Goal: Information Seeking & Learning: Learn about a topic

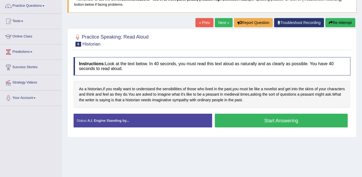
scroll to position [25, 0]
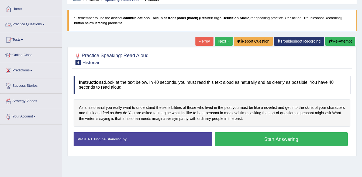
click at [25, 23] on link "Practice Questions" at bounding box center [30, 23] width 61 height 13
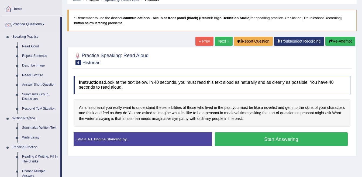
click at [34, 108] on link "Respond To A Situation" at bounding box center [40, 109] width 41 height 10
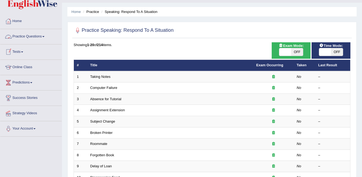
click at [29, 35] on link "Practice Questions" at bounding box center [30, 35] width 61 height 13
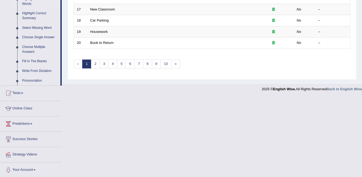
scroll to position [261, 0]
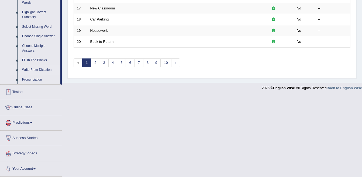
click at [24, 68] on link "Write From Dictation" at bounding box center [40, 70] width 41 height 10
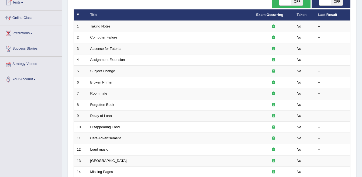
scroll to position [64, 0]
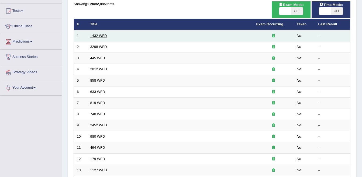
click at [99, 36] on link "1432 WFD" at bounding box center [98, 36] width 17 height 4
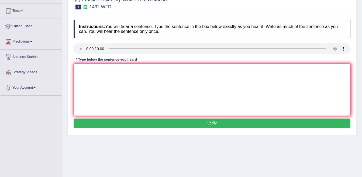
click at [142, 71] on textarea at bounding box center [212, 90] width 277 height 52
type textarea "more physical activity is good for your health."
click at [218, 124] on button "Verify" at bounding box center [212, 123] width 277 height 9
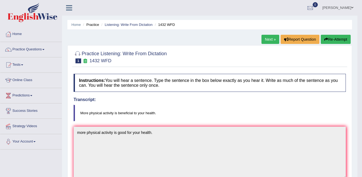
click at [266, 42] on link "Next »" at bounding box center [271, 39] width 18 height 9
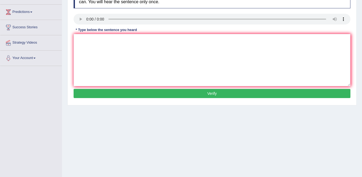
scroll to position [52, 0]
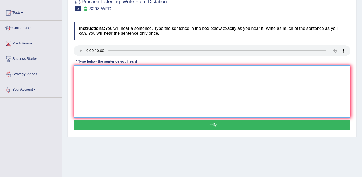
click at [152, 69] on textarea at bounding box center [212, 92] width 277 height 52
type textarea "animal behevior appears contain to similar and distant aspect for human."
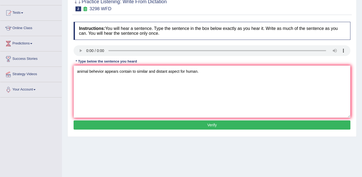
click at [218, 122] on button "Verify" at bounding box center [212, 125] width 277 height 9
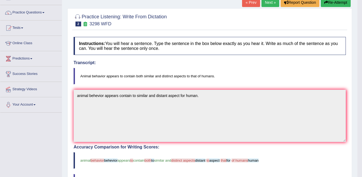
scroll to position [0, 0]
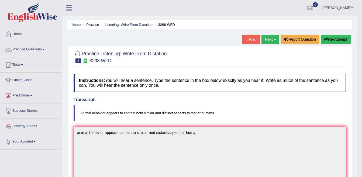
click at [271, 37] on link "Next »" at bounding box center [271, 39] width 18 height 9
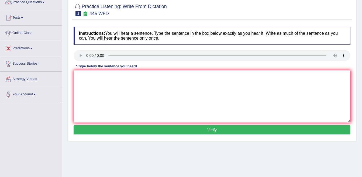
scroll to position [54, 0]
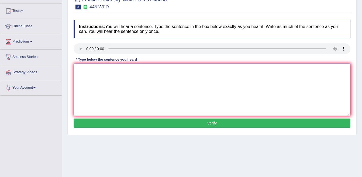
click at [113, 76] on textarea at bounding box center [212, 90] width 277 height 52
drag, startPoint x: 77, startPoint y: 69, endPoint x: 83, endPoint y: 70, distance: 5.8
click at [83, 70] on textarea "american stomers plan to land the ship on" at bounding box center [212, 90] width 277 height 52
click at [115, 69] on textarea "the american stomers plan to land the ship on" at bounding box center [212, 90] width 277 height 52
click at [165, 70] on textarea "the american stomers make plan to land the ship on" at bounding box center [212, 90] width 277 height 52
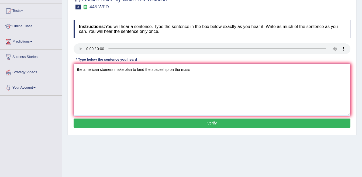
type textarea "the american stomers make plan to land the spaceship on tha mass"
click at [208, 124] on button "Verify" at bounding box center [212, 123] width 277 height 9
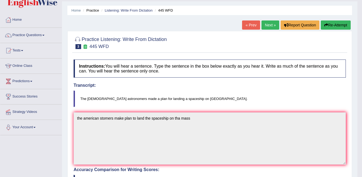
scroll to position [10, 0]
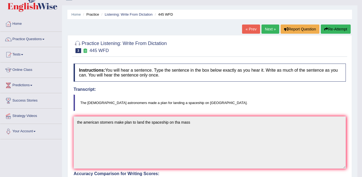
click at [264, 29] on link "Next »" at bounding box center [271, 29] width 18 height 9
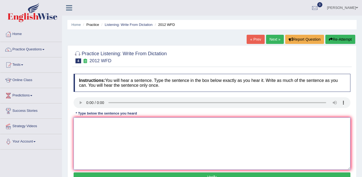
click at [97, 127] on textarea at bounding box center [212, 144] width 277 height 52
type textarea "t"
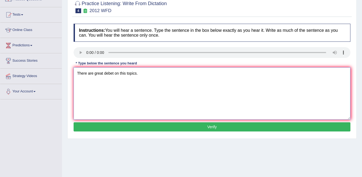
scroll to position [54, 0]
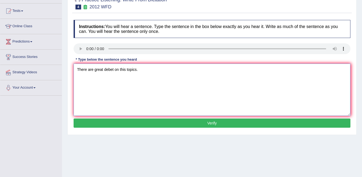
type textarea "There are great debet on this topics."
click at [207, 125] on button "Verify" at bounding box center [212, 123] width 277 height 9
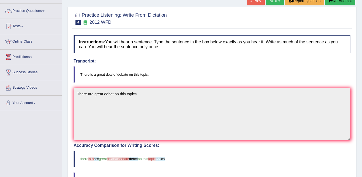
scroll to position [37, 0]
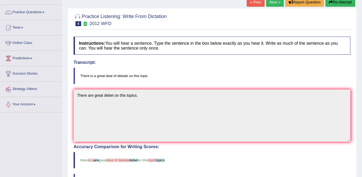
click at [273, 3] on link "Next »" at bounding box center [275, 2] width 18 height 9
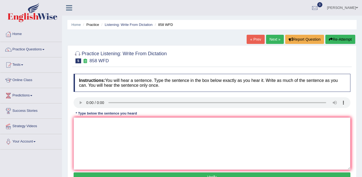
click at [68, 103] on div "Practice Listening: Write From Dictation 5 858 WFD Instructions: You will hear …" at bounding box center [211, 117] width 289 height 144
click at [107, 128] on textarea at bounding box center [212, 144] width 277 height 52
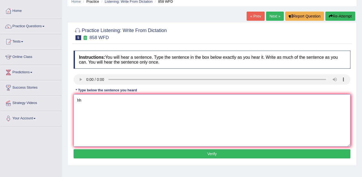
scroll to position [81, 0]
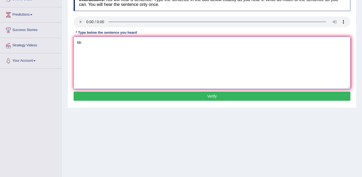
type textarea "hh"
click at [196, 93] on button "Verify" at bounding box center [212, 96] width 277 height 9
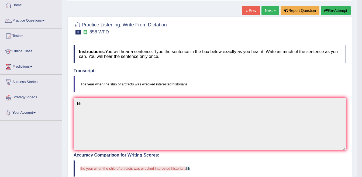
scroll to position [27, 0]
